Goal: Task Accomplishment & Management: Manage account settings

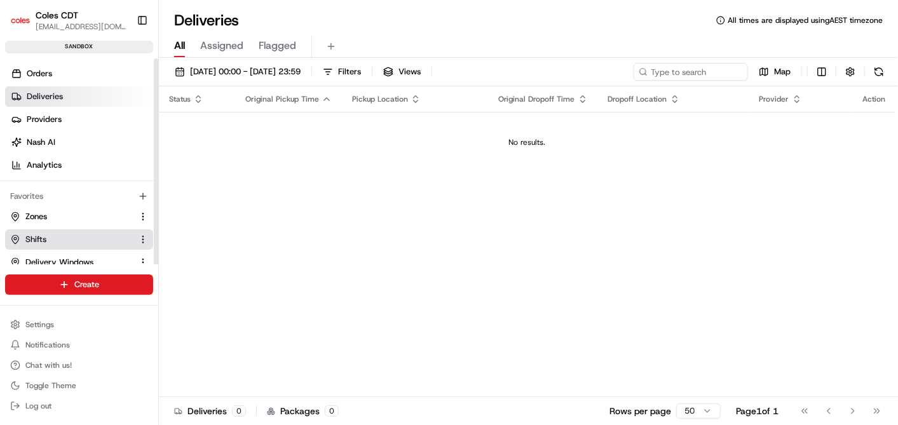
click at [43, 238] on span "Shifts" at bounding box center [35, 239] width 21 height 11
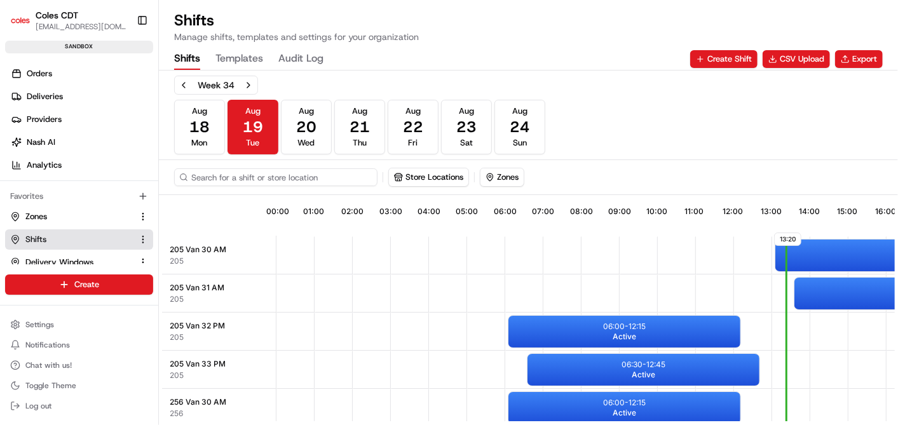
click at [270, 174] on input at bounding box center [275, 177] width 203 height 18
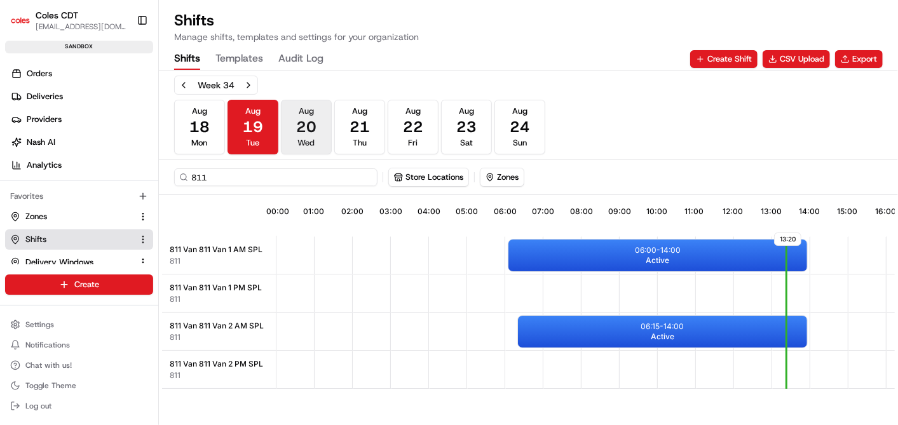
type input "811"
click at [310, 123] on span "20" at bounding box center [306, 127] width 20 height 20
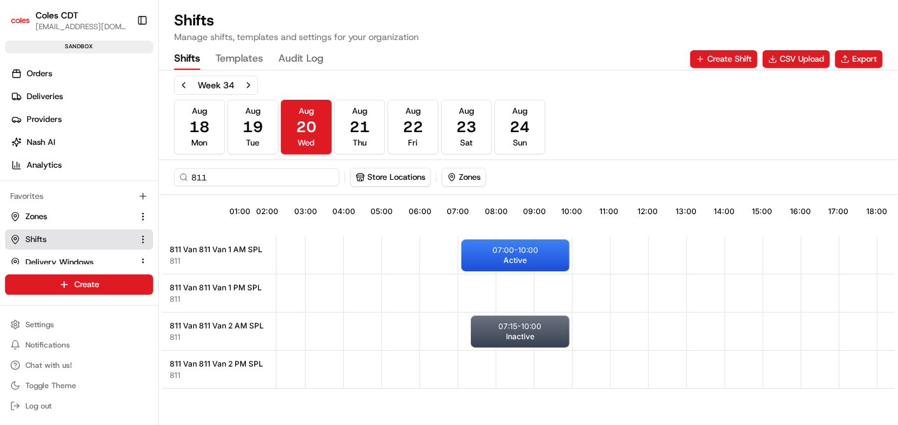
scroll to position [0, 79]
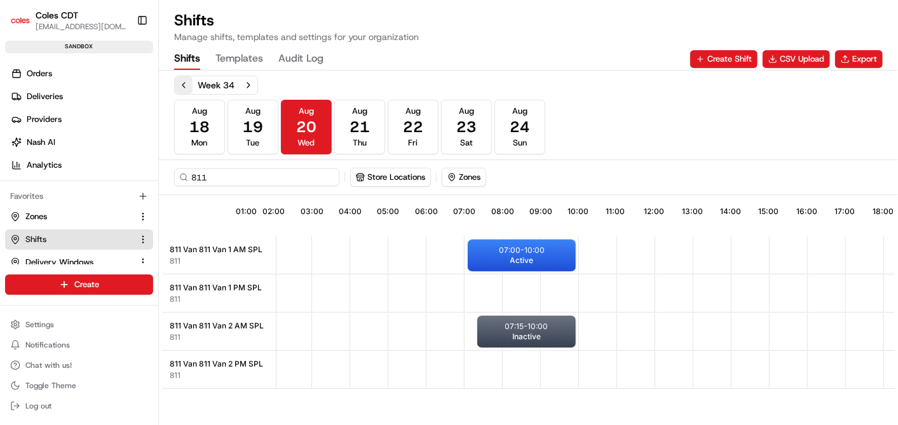
click at [182, 84] on button "Previous week" at bounding box center [184, 85] width 18 height 18
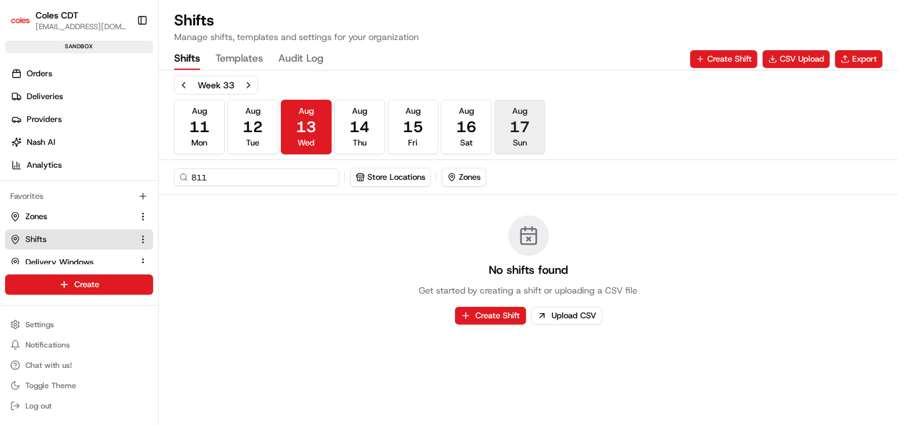
click at [528, 132] on span "17" at bounding box center [520, 127] width 20 height 20
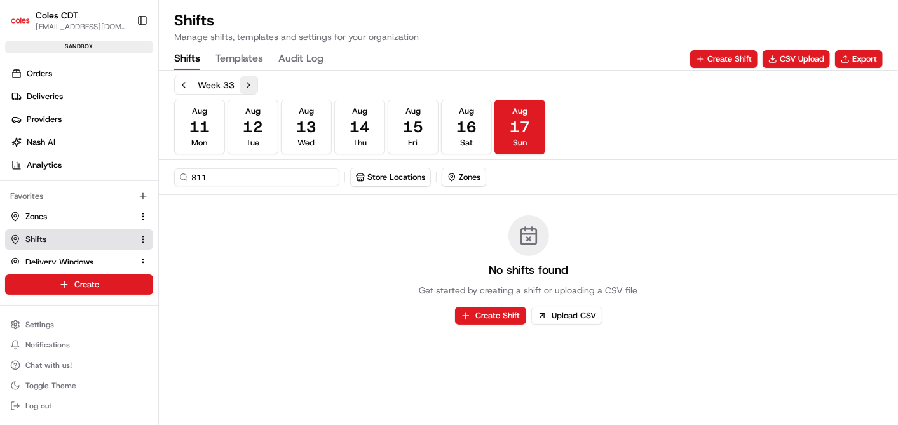
click at [245, 85] on button "Next week" at bounding box center [249, 85] width 18 height 18
